Goal: Information Seeking & Learning: Check status

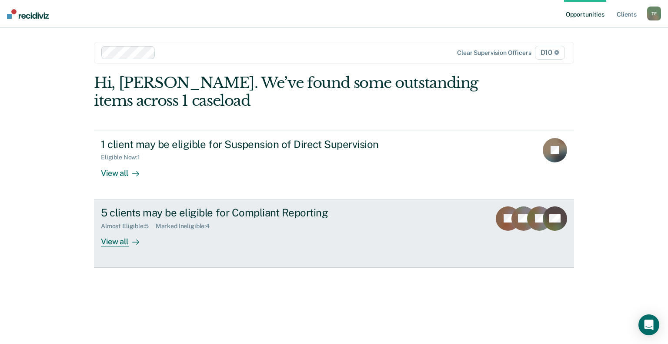
click at [114, 242] on div "View all" at bounding box center [125, 237] width 49 height 17
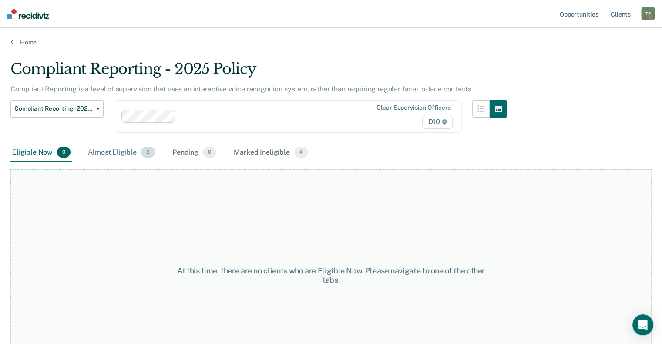
click at [103, 152] on div "Almost Eligible 5" at bounding box center [121, 152] width 70 height 19
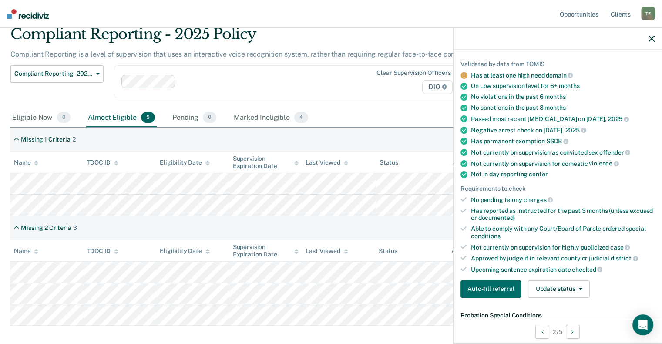
scroll to position [131, 0]
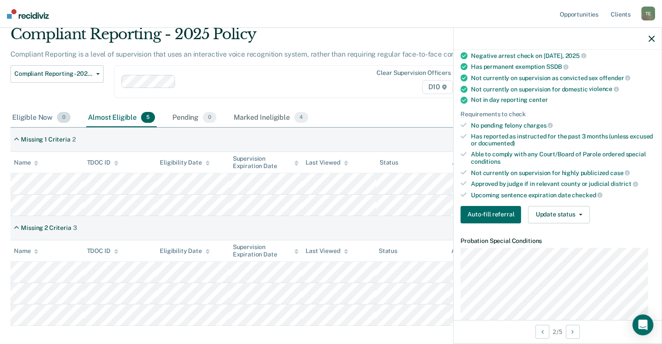
click at [39, 115] on div "Eligible Now 0" at bounding box center [41, 117] width 62 height 19
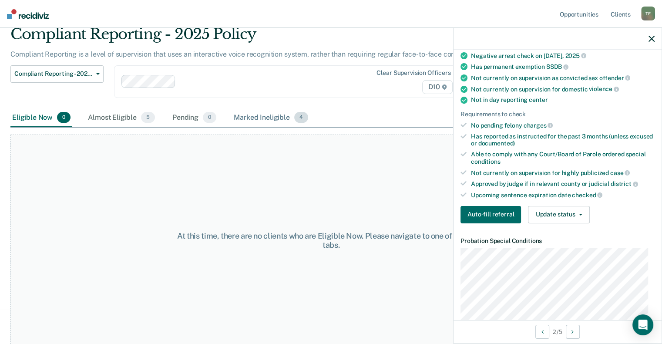
click at [263, 116] on div "Marked Ineligible 4" at bounding box center [271, 117] width 78 height 19
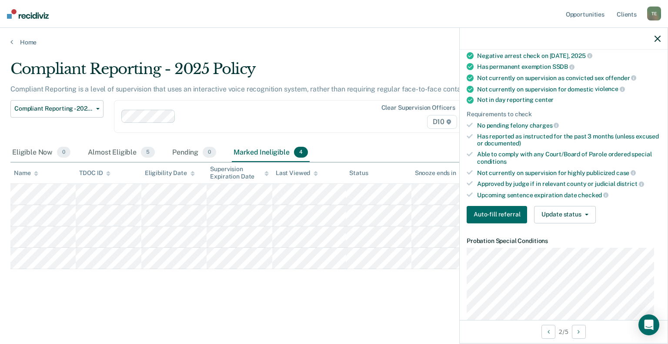
click at [654, 41] on div at bounding box center [564, 39] width 208 height 22
click at [655, 38] on icon "button" at bounding box center [658, 39] width 6 height 6
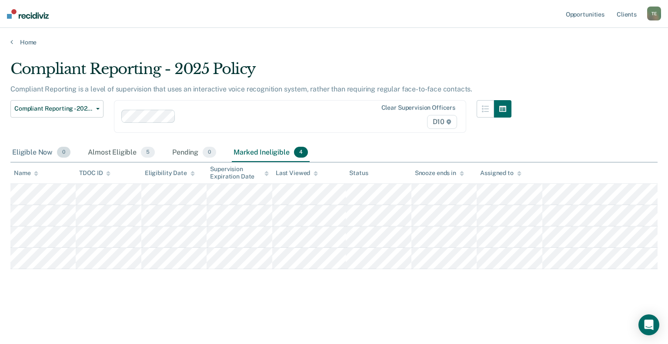
click at [17, 152] on div "Eligible Now 0" at bounding box center [41, 152] width 62 height 19
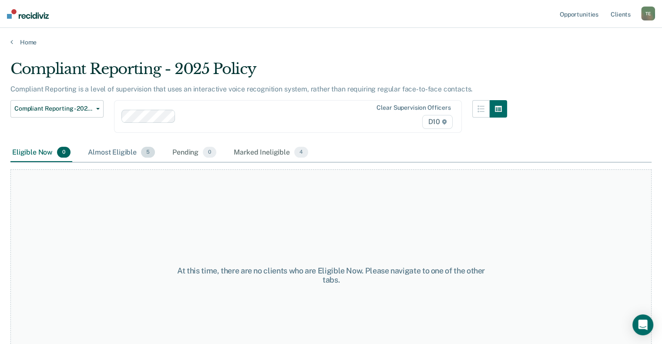
click at [108, 152] on div "Almost Eligible 5" at bounding box center [121, 152] width 70 height 19
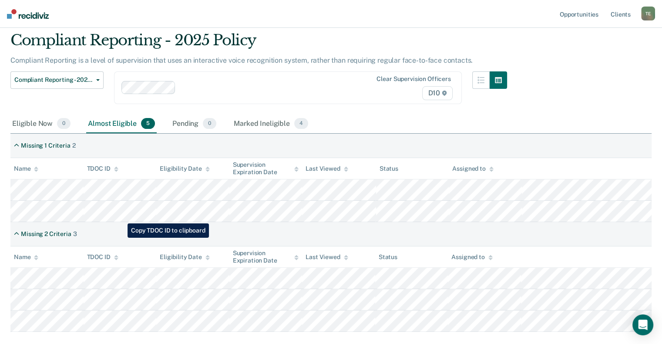
scroll to position [44, 0]
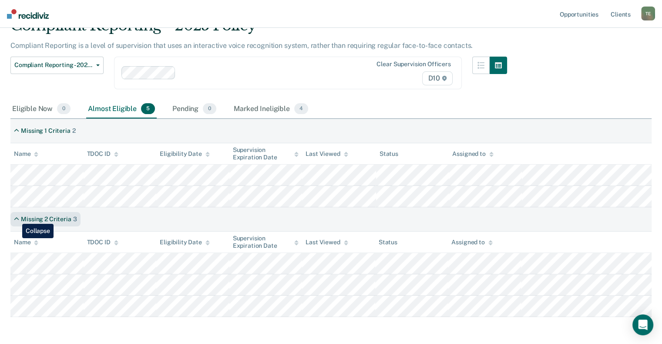
click at [16, 217] on icon at bounding box center [16, 218] width 5 height 7
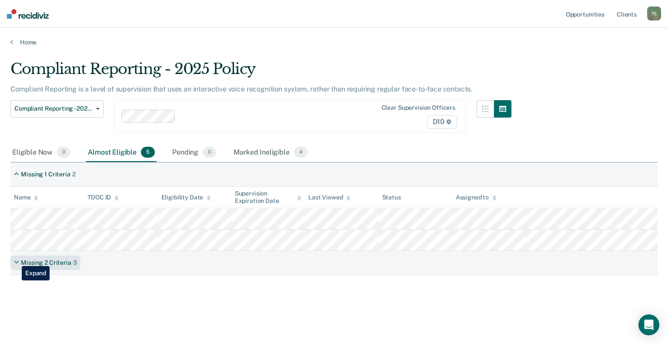
click at [15, 259] on icon at bounding box center [16, 262] width 5 height 7
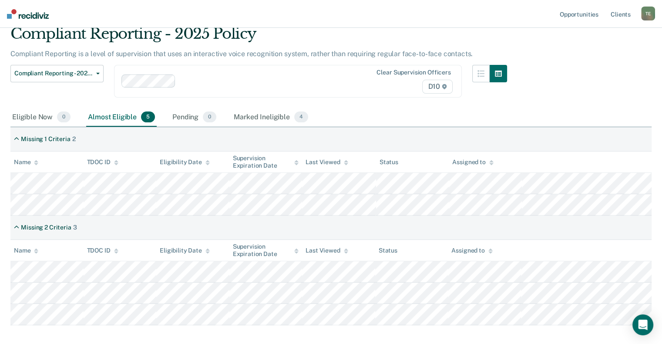
scroll to position [78, 0]
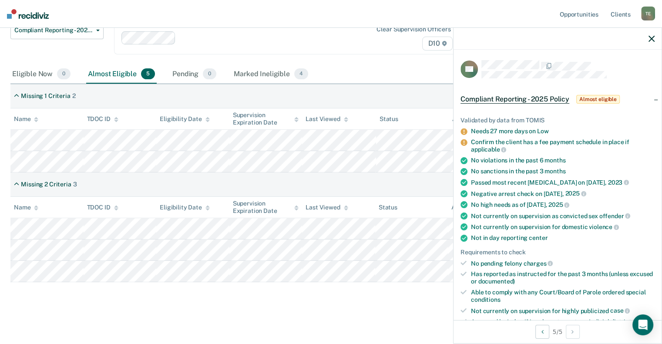
click at [652, 41] on icon "button" at bounding box center [651, 39] width 6 height 6
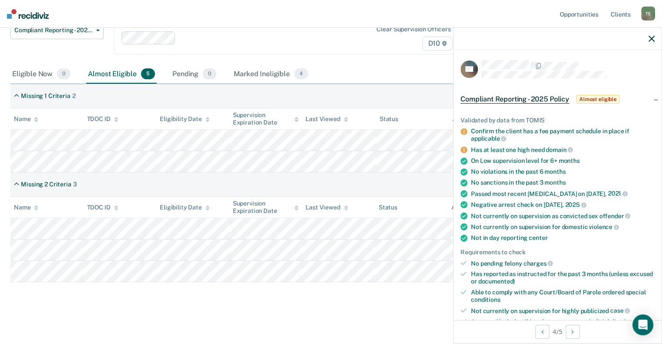
click at [653, 37] on icon "button" at bounding box center [651, 39] width 6 height 6
click at [649, 41] on icon "button" at bounding box center [651, 39] width 6 height 6
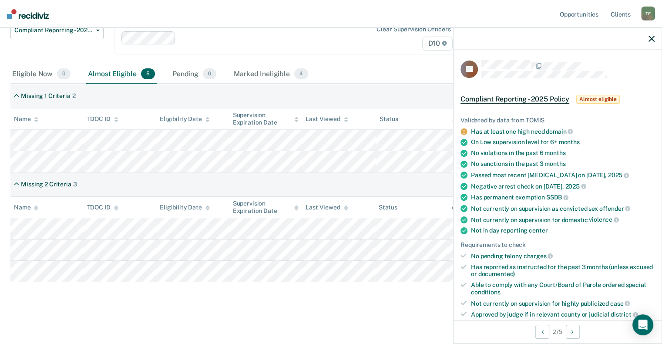
click at [650, 42] on icon "button" at bounding box center [651, 39] width 6 height 6
click at [649, 37] on icon "button" at bounding box center [651, 39] width 6 height 6
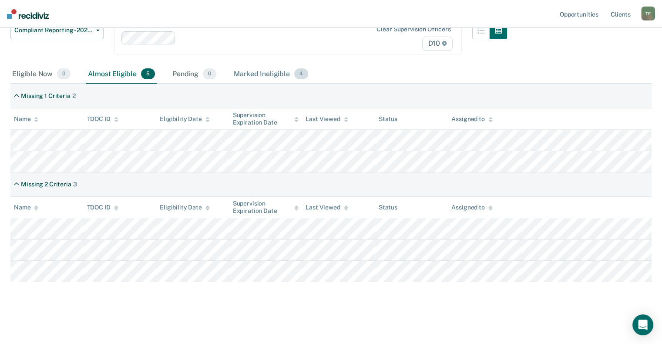
click at [253, 73] on div "Marked Ineligible 4" at bounding box center [271, 74] width 78 height 19
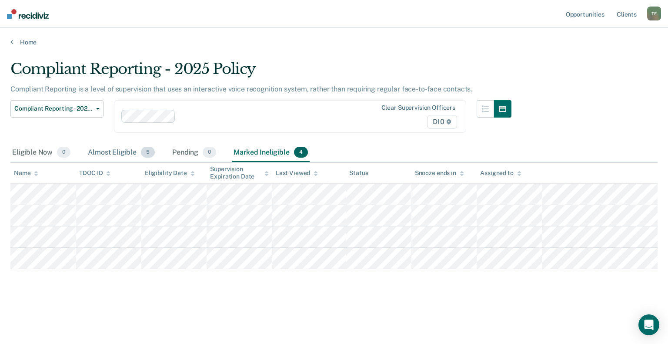
click at [121, 147] on div "Almost Eligible 5" at bounding box center [121, 152] width 70 height 19
